Goal: Task Accomplishment & Management: Complete application form

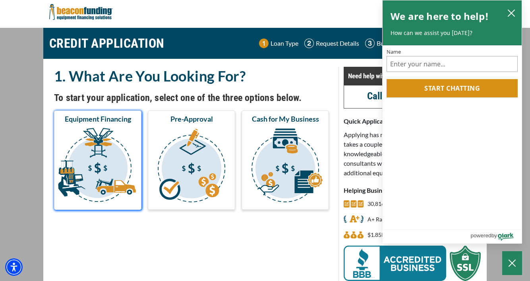
click at [126, 137] on img "submit" at bounding box center [98, 166] width 84 height 79
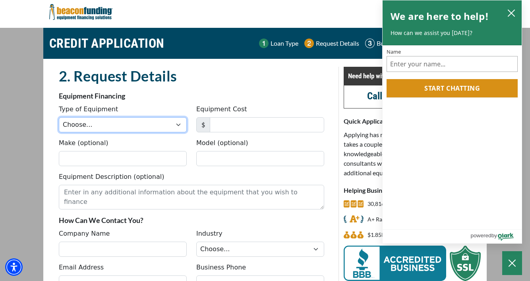
click at [129, 127] on select "Choose... Backhoe Boom/Bucket Truck Chipper Commercial Mower Crane DTG/DTF Prin…" at bounding box center [123, 124] width 128 height 15
select select "2"
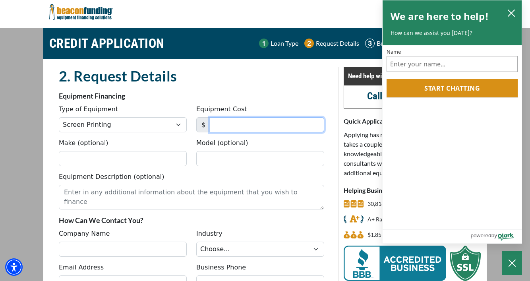
click at [242, 127] on input "Equipment Cost" at bounding box center [267, 124] width 114 height 15
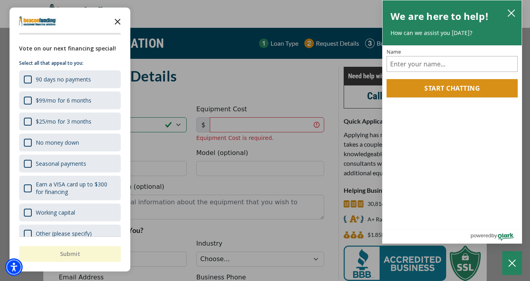
click at [117, 21] on polygon "Close the survey" at bounding box center [118, 22] width 6 height 6
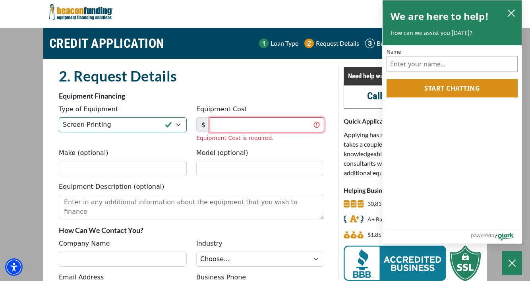
click at [238, 121] on input "Equipment Cost" at bounding box center [267, 124] width 114 height 15
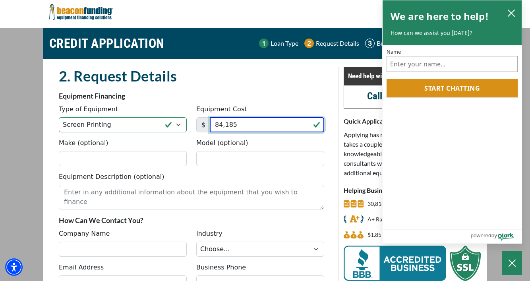
type input "84,185"
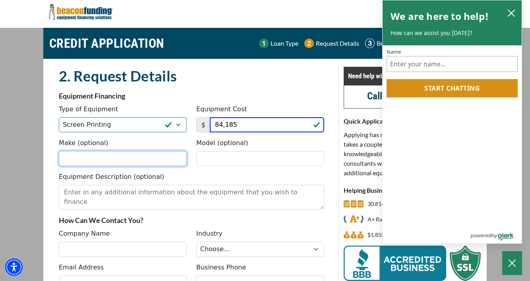
click at [130, 158] on input "Make (optional)" at bounding box center [123, 158] width 128 height 15
type input "M&R"
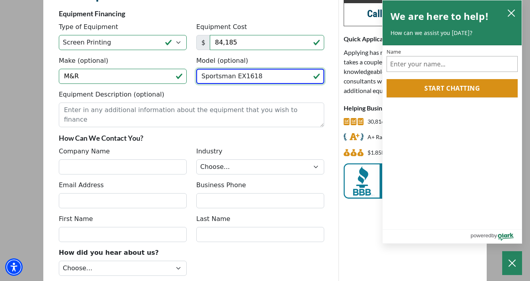
scroll to position [83, 0]
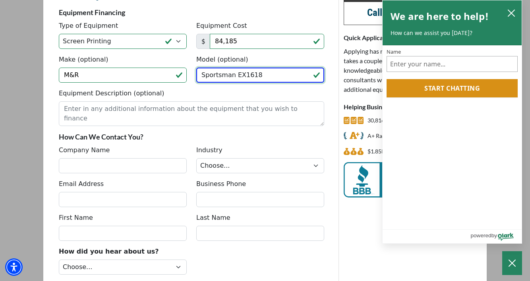
type input "Sportsman EX1618"
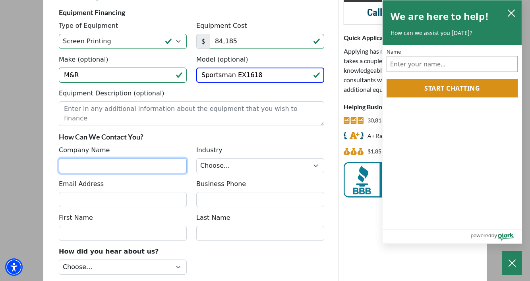
click at [146, 164] on input "Company Name" at bounding box center [123, 165] width 128 height 15
type input "North Penn Custom Tees"
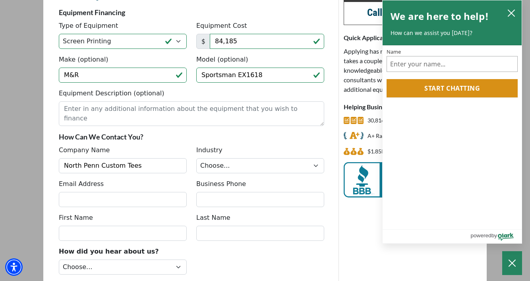
type input "[EMAIL_ADDRESS][DOMAIN_NAME]"
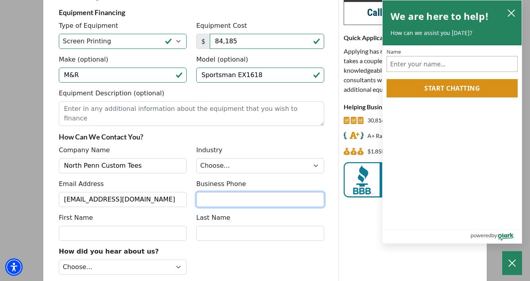
type input "4845150268"
type input "Nick"
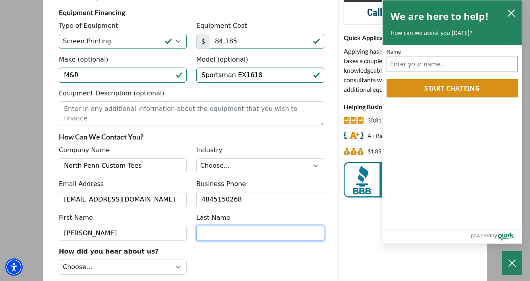
type input "Onushco"
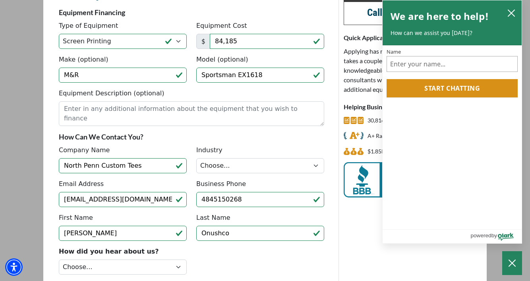
type input "(484) 515-0268"
click at [245, 169] on select "Choose... Towing Landscape/Hardscape Decorated Apparel Septic Light Constructio…" at bounding box center [260, 165] width 128 height 15
select select "3"
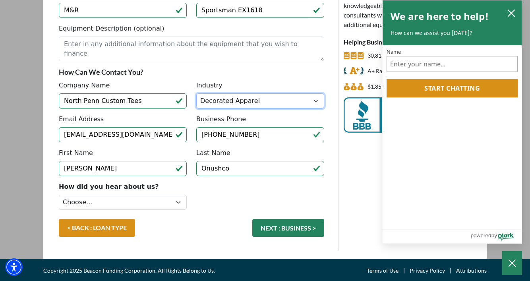
scroll to position [150, 0]
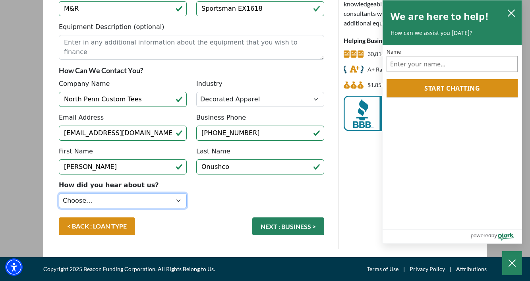
click at [174, 200] on select "Choose... Internet Search Vendor Referral Word of Mouth Client Referral Email E…" at bounding box center [123, 200] width 128 height 15
select select "1"
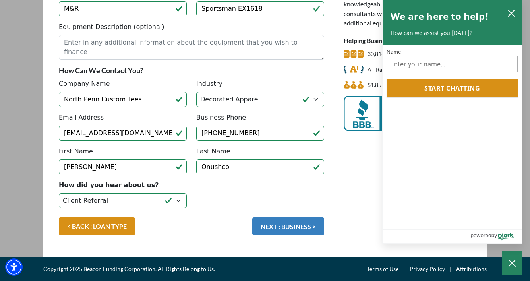
click at [279, 223] on button "NEXT : BUSINESS >" at bounding box center [288, 226] width 72 height 18
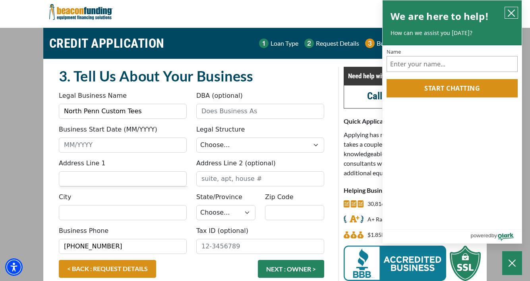
click at [513, 9] on icon "close chatbox" at bounding box center [511, 13] width 8 height 8
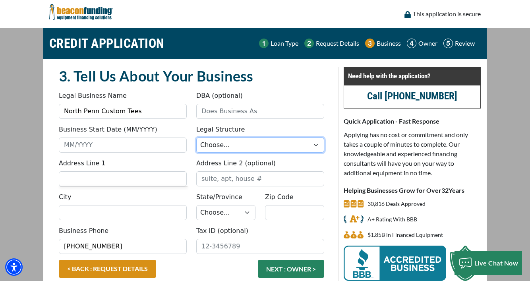
click at [268, 146] on select "Choose... Corporation LLC LLP Municipality Non-Profit Partnership Proprietorship" at bounding box center [260, 144] width 128 height 15
select select "1"
click at [117, 135] on div "Business Start Date (MM/YYYY)" at bounding box center [122, 139] width 137 height 28
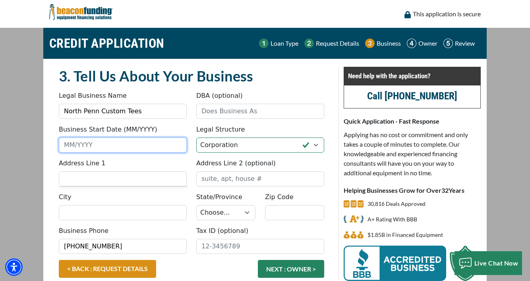
click at [108, 152] on input "Business Start Date (MM/YYYY)" at bounding box center [123, 144] width 128 height 15
type input "09/2022"
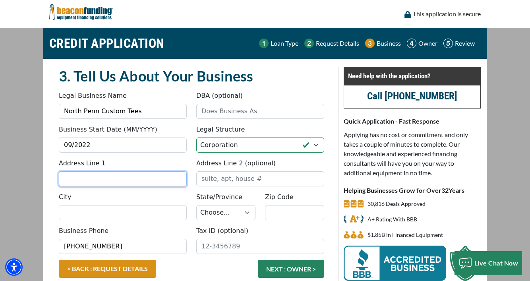
click at [123, 181] on input "Address Line 1" at bounding box center [123, 178] width 128 height 15
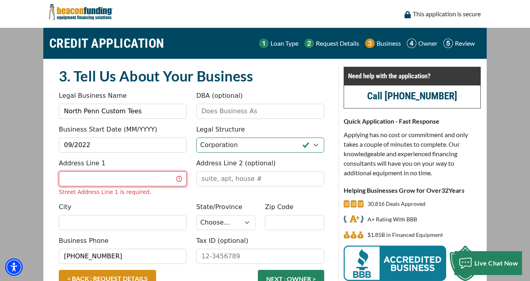
click at [146, 180] on input "Address Line 1" at bounding box center [123, 178] width 128 height 15
type input "302 CLEAR SPRING RD"
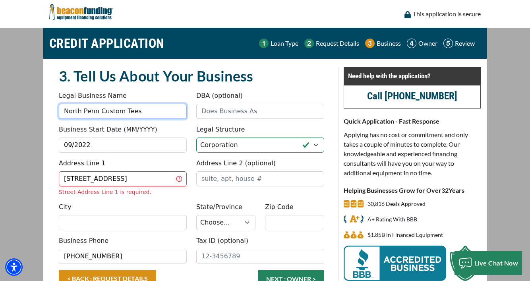
type input "North Penn Custom Tees"
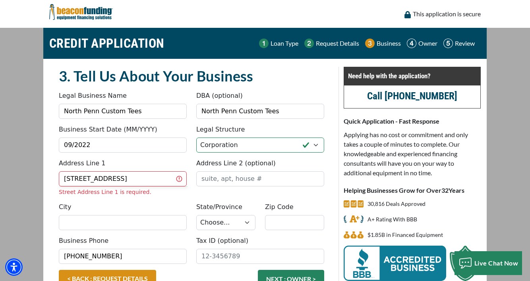
type input "LANSDALE"
select select "40"
type input "19446"
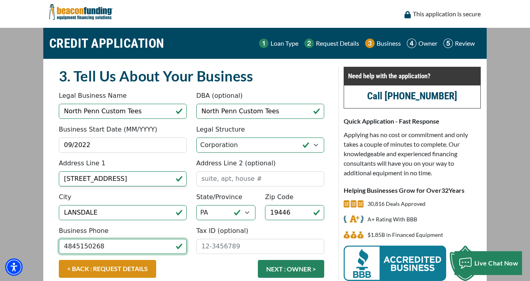
type input "(484) 515-0268"
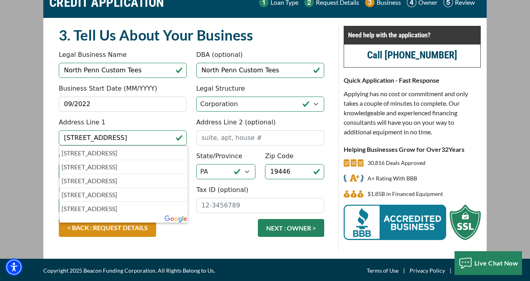
scroll to position [42, 0]
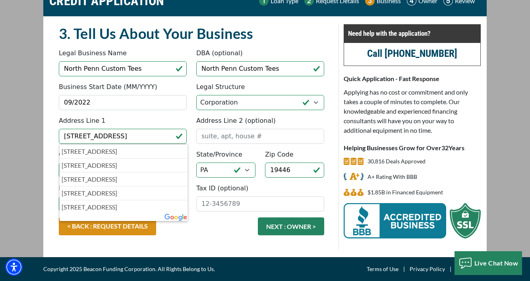
click at [224, 224] on div "< BACK : REQUEST DETAILS NEXT : OWNER >" at bounding box center [191, 230] width 275 height 26
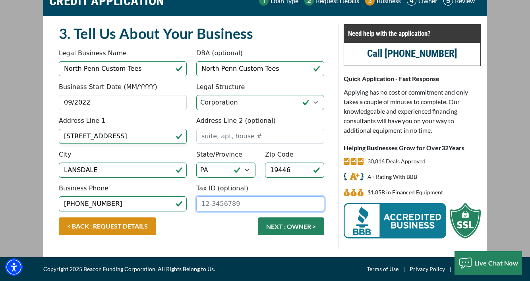
click at [221, 205] on input "Tax ID (optional)" at bounding box center [260, 203] width 128 height 15
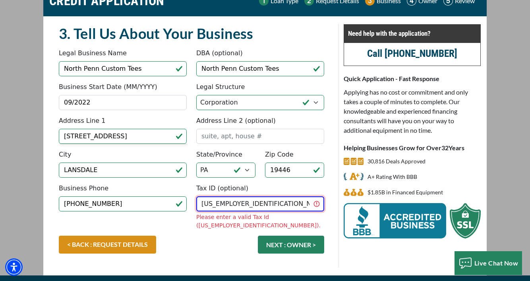
type input "92-0305785"
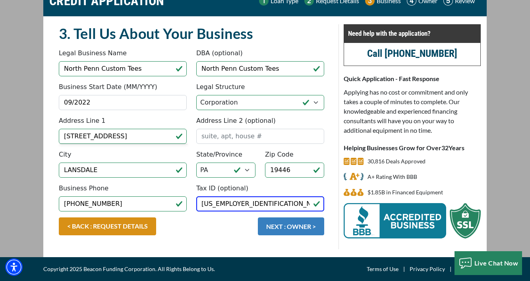
click at [288, 225] on button "NEXT : OWNER >" at bounding box center [291, 226] width 66 height 18
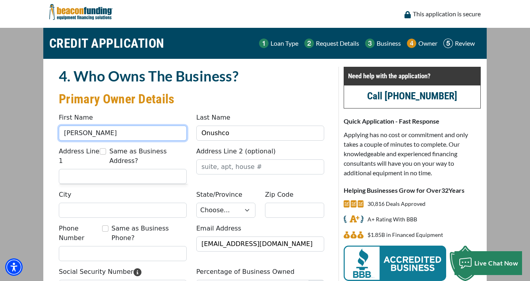
click at [150, 137] on input "[PERSON_NAME]" at bounding box center [123, 132] width 128 height 15
type input "Nicholas"
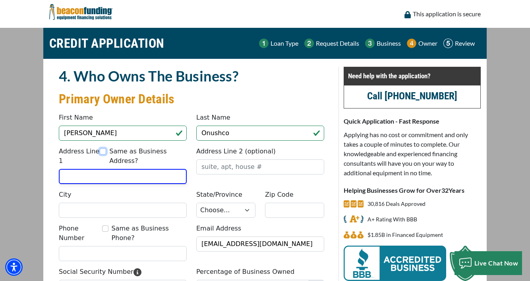
click at [102, 151] on input "Same as Business Address?" at bounding box center [103, 151] width 6 height 6
checkbox input "true"
type input "[STREET_ADDRESS]"
type input "LANSDALE"
select select "40"
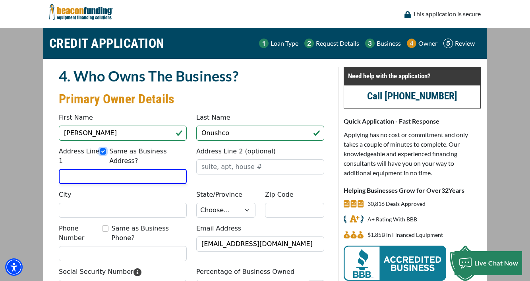
type input "19446"
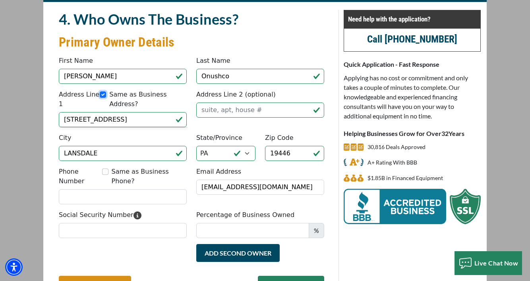
scroll to position [89, 0]
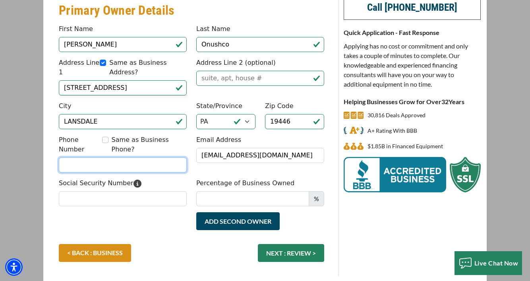
click at [111, 157] on input "Phone Number" at bounding box center [123, 164] width 128 height 15
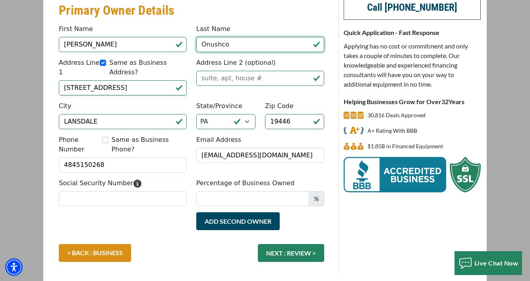
type input "[PHONE_NUMBER]"
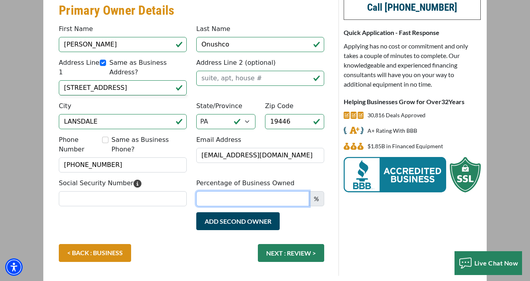
type input "Nor"
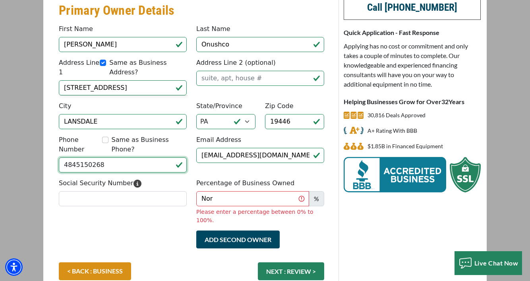
type input "[PHONE_NUMBER]"
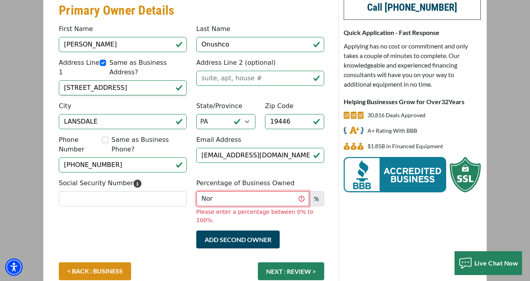
click at [282, 191] on input "Nor" at bounding box center [252, 198] width 113 height 15
drag, startPoint x: 282, startPoint y: 190, endPoint x: 185, endPoint y: 188, distance: 96.9
click at [185, 188] on div "Social Security Number Percentage of Business Owned Nor % Please enter a percen…" at bounding box center [191, 204] width 275 height 52
type input "100"
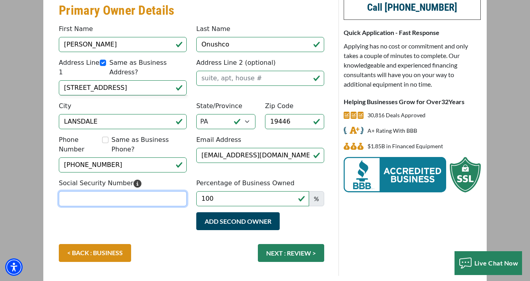
click at [150, 191] on input "Social Security Number" at bounding box center [123, 198] width 128 height 15
type input "181-72-1782"
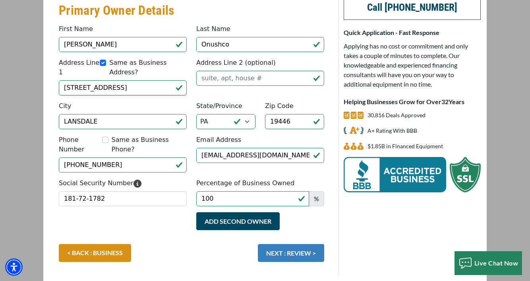
click at [279, 247] on button "NEXT : REVIEW >" at bounding box center [291, 253] width 66 height 18
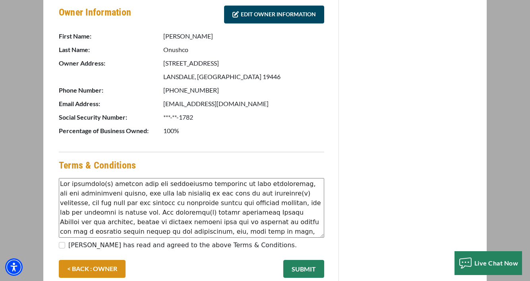
scroll to position [433, 0]
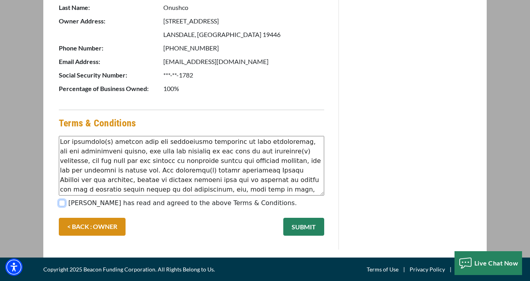
click at [60, 202] on input "[PERSON_NAME] has read and agreed to the above Terms & Conditions." at bounding box center [62, 203] width 6 height 6
checkbox input "true"
click at [302, 223] on button "SUBMIT" at bounding box center [303, 227] width 41 height 18
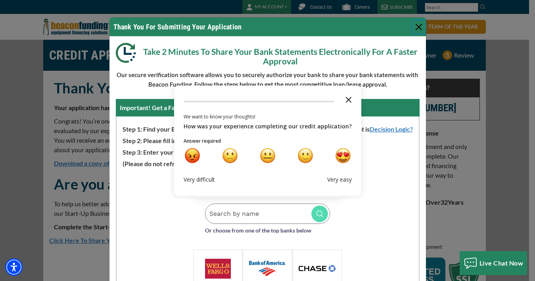
click at [346, 99] on polygon "Close the survey" at bounding box center [349, 99] width 6 height 6
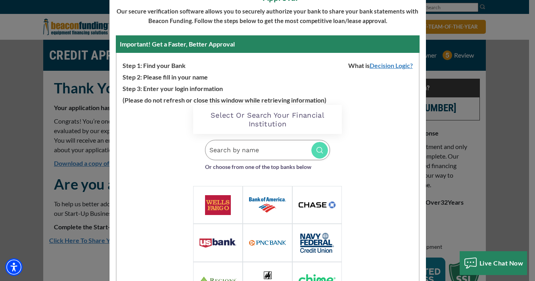
scroll to position [96, 0]
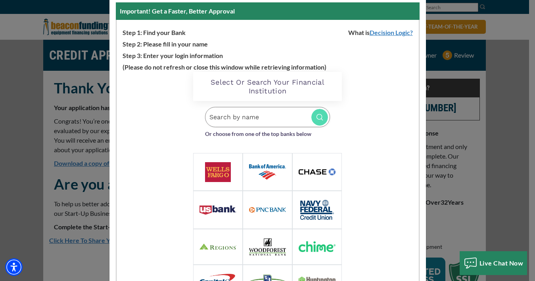
click at [216, 162] on img at bounding box center [218, 172] width 26 height 20
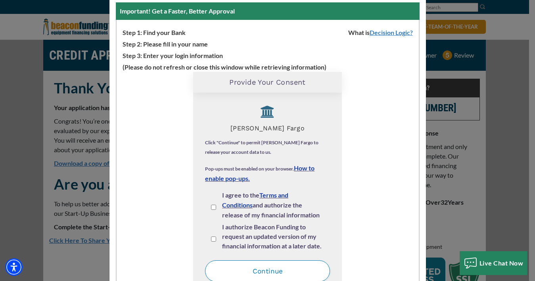
click at [211, 208] on input "I agree to the Terms and Conditions and authorize the release of my financial i…" at bounding box center [213, 206] width 5 height 5
checkbox input "true"
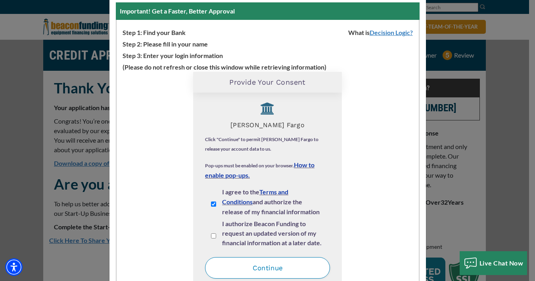
scroll to position [9, 0]
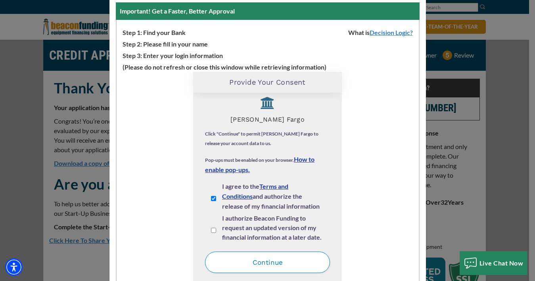
click at [211, 230] on input "I authorize Beacon Funding to request an updated version of my financial inform…" at bounding box center [213, 229] width 5 height 5
checkbox input "true"
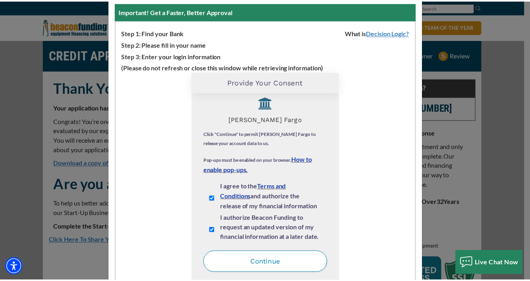
scroll to position [0, 0]
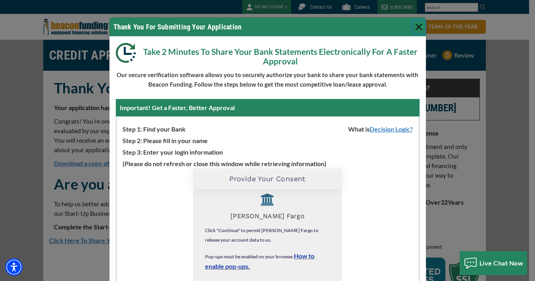
click at [416, 25] on button "Close" at bounding box center [419, 27] width 13 height 13
